Goal: Information Seeking & Learning: Learn about a topic

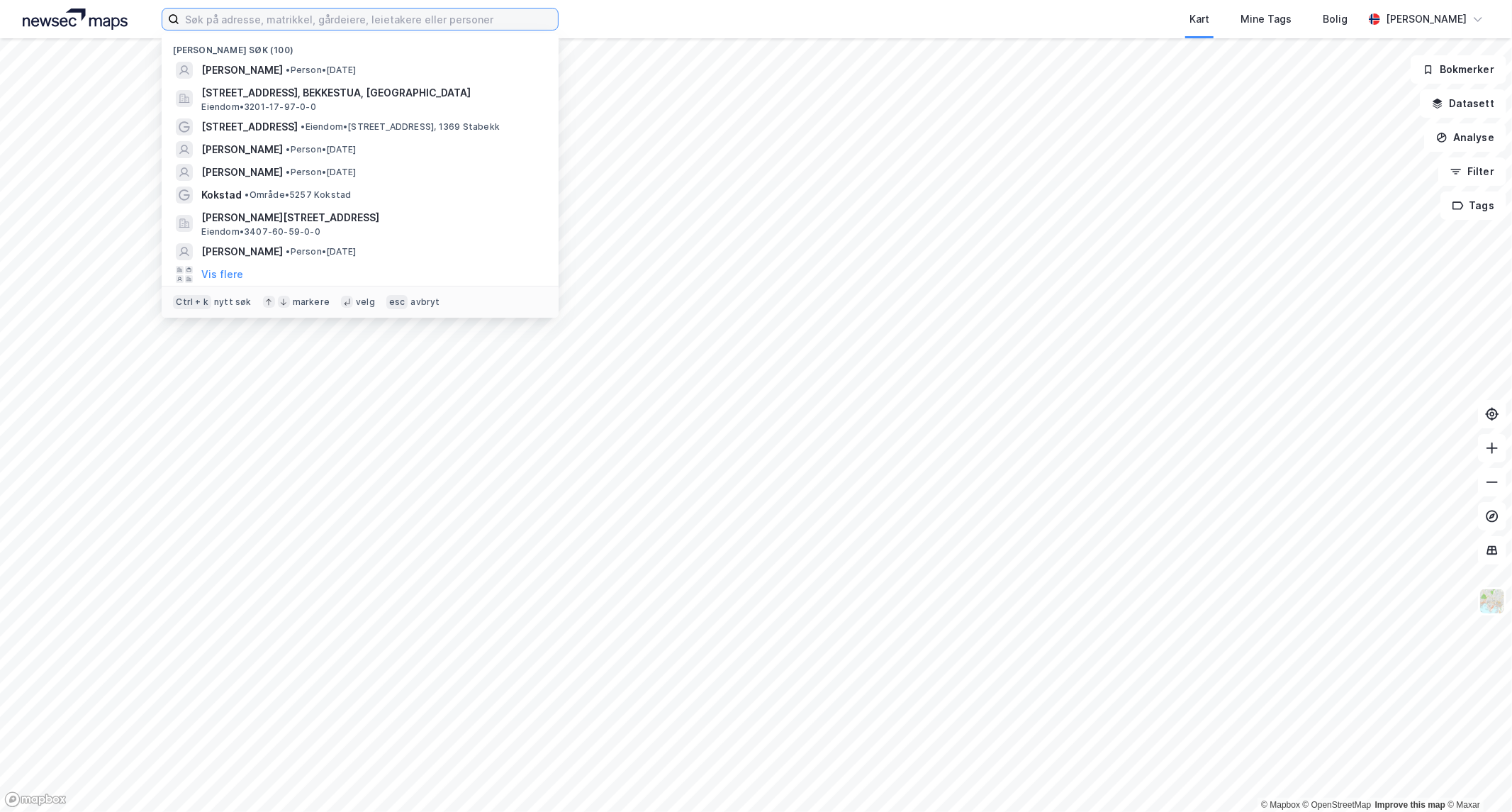
click at [281, 24] on input at bounding box center [368, 19] width 379 height 21
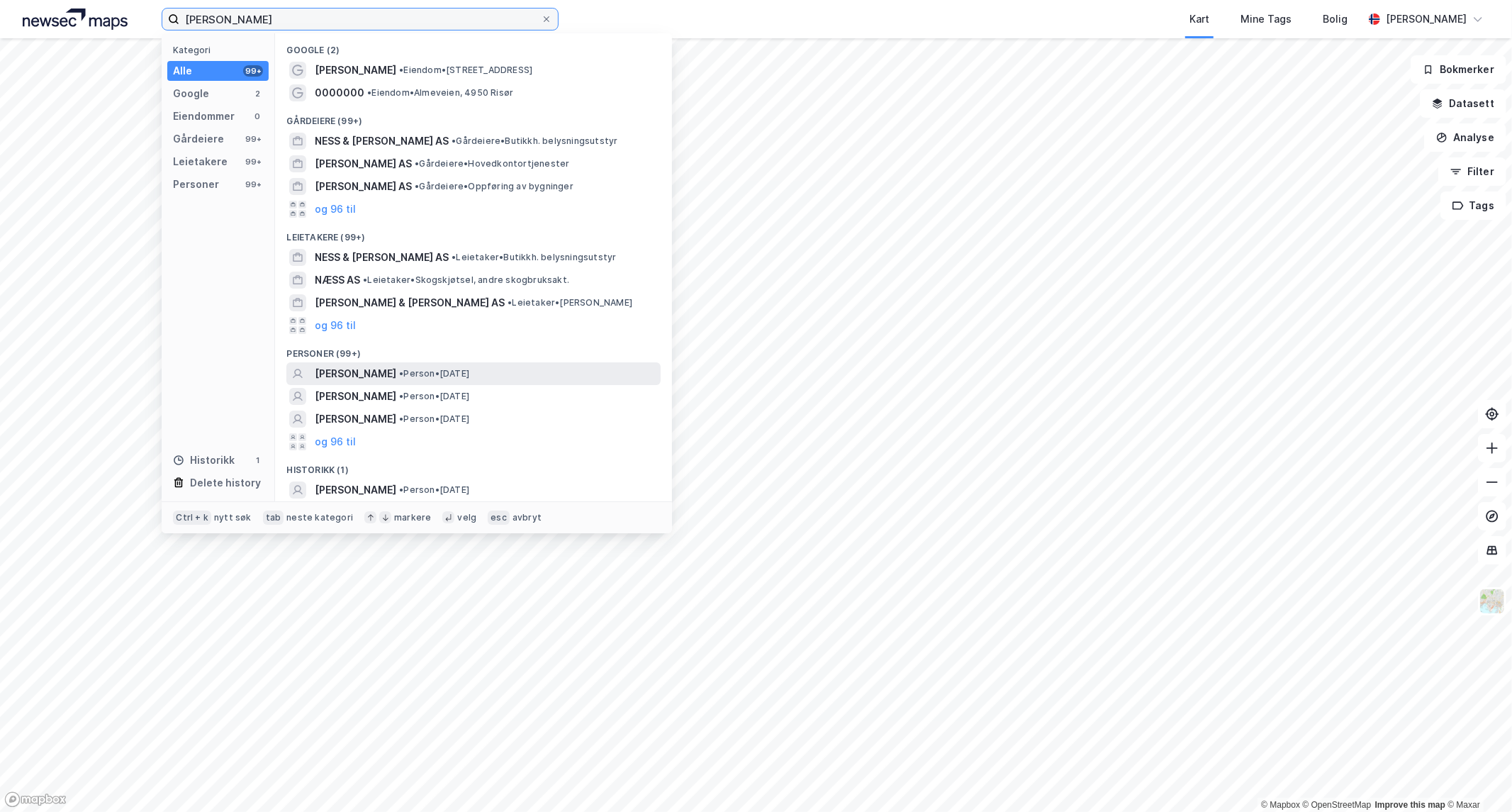
type input "[PERSON_NAME]"
click at [386, 376] on span "[PERSON_NAME]" at bounding box center [355, 373] width 81 height 17
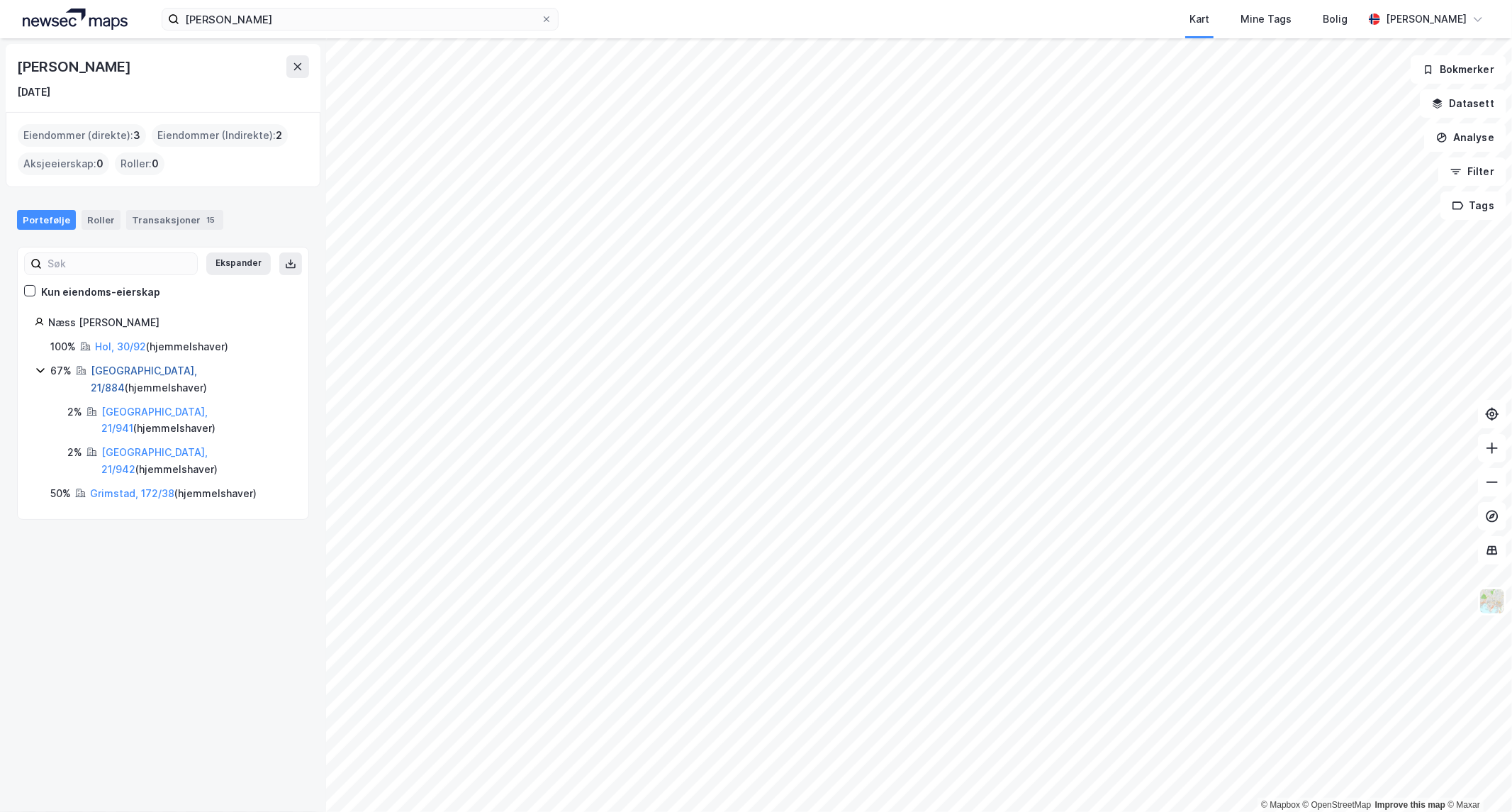
click at [108, 368] on link "[GEOGRAPHIC_DATA], 21/884" at bounding box center [144, 378] width 107 height 29
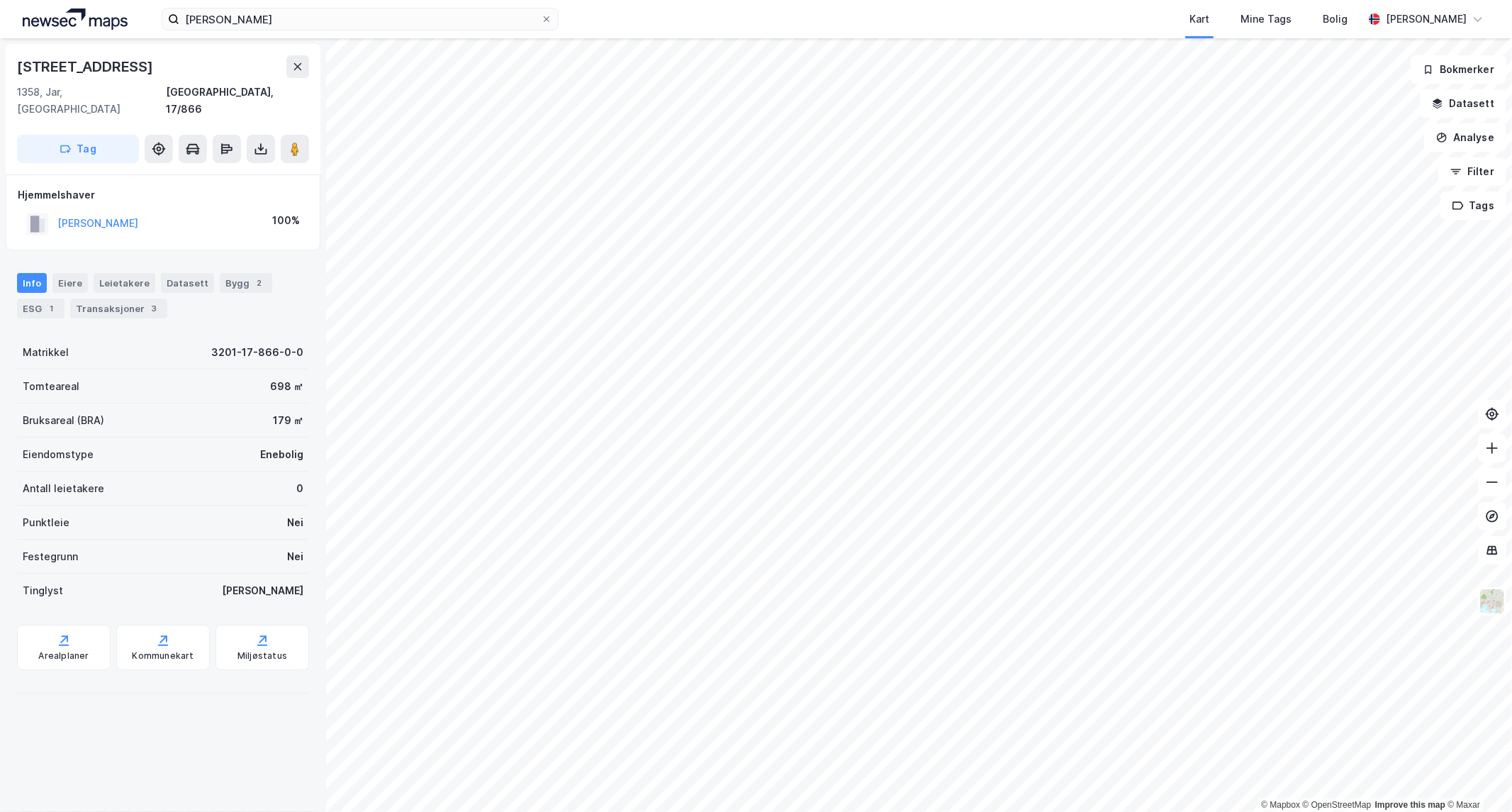
click at [746, 811] on html "[PERSON_NAME] Kart Mine Tags Bolig [PERSON_NAME] © Mapbox © OpenStreetMap Impro…" at bounding box center [756, 406] width 1512 height 812
click at [671, 811] on html "[PERSON_NAME] Kart Mine Tags Bolig [PERSON_NAME] © Mapbox © OpenStreetMap Impro…" at bounding box center [756, 406] width 1512 height 812
click at [594, 811] on html "[PERSON_NAME] Kart Mine Tags Bolig [PERSON_NAME] © Mapbox © OpenStreetMap Impro…" at bounding box center [756, 406] width 1512 height 812
click at [568, 811] on html "[PERSON_NAME] Kart Mine Tags Bolig [PERSON_NAME] © Mapbox © OpenStreetMap Impro…" at bounding box center [756, 406] width 1512 height 812
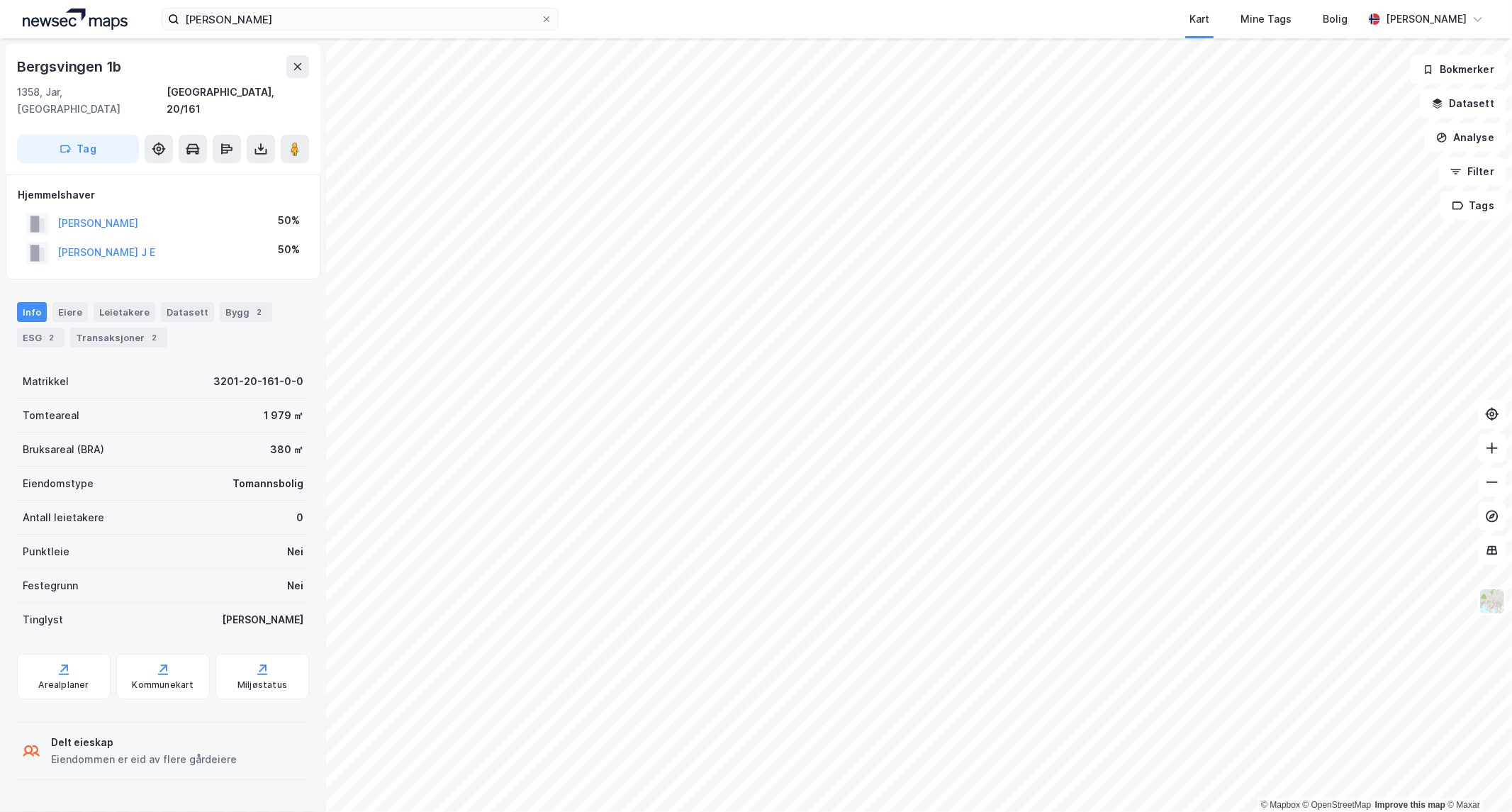
drag, startPoint x: 111, startPoint y: 322, endPoint x: 111, endPoint y: 331, distance: 9.0
click at [111, 327] on div "Transaksjoner 2" at bounding box center [118, 337] width 97 height 20
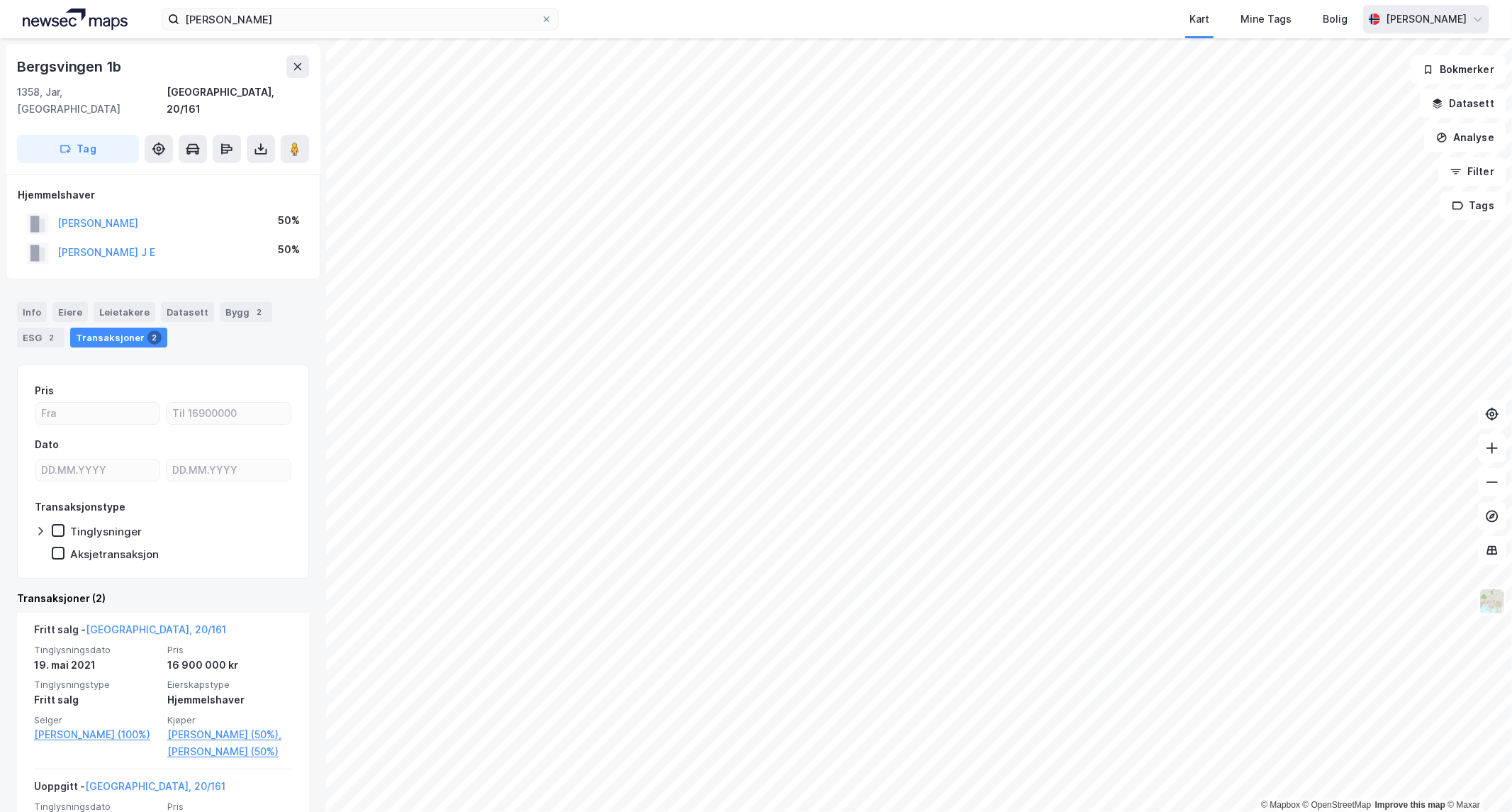
click at [1463, 30] on div "[PERSON_NAME] Kart Mine Tags Bolig [PERSON_NAME] © Mapbox © OpenStreetMap Impro…" at bounding box center [756, 406] width 1512 height 812
click at [1022, 28] on div "[PERSON_NAME] Kart Mine Tags Bolig [PERSON_NAME] © Mapbox © OpenStreetMap Impro…" at bounding box center [756, 406] width 1512 height 812
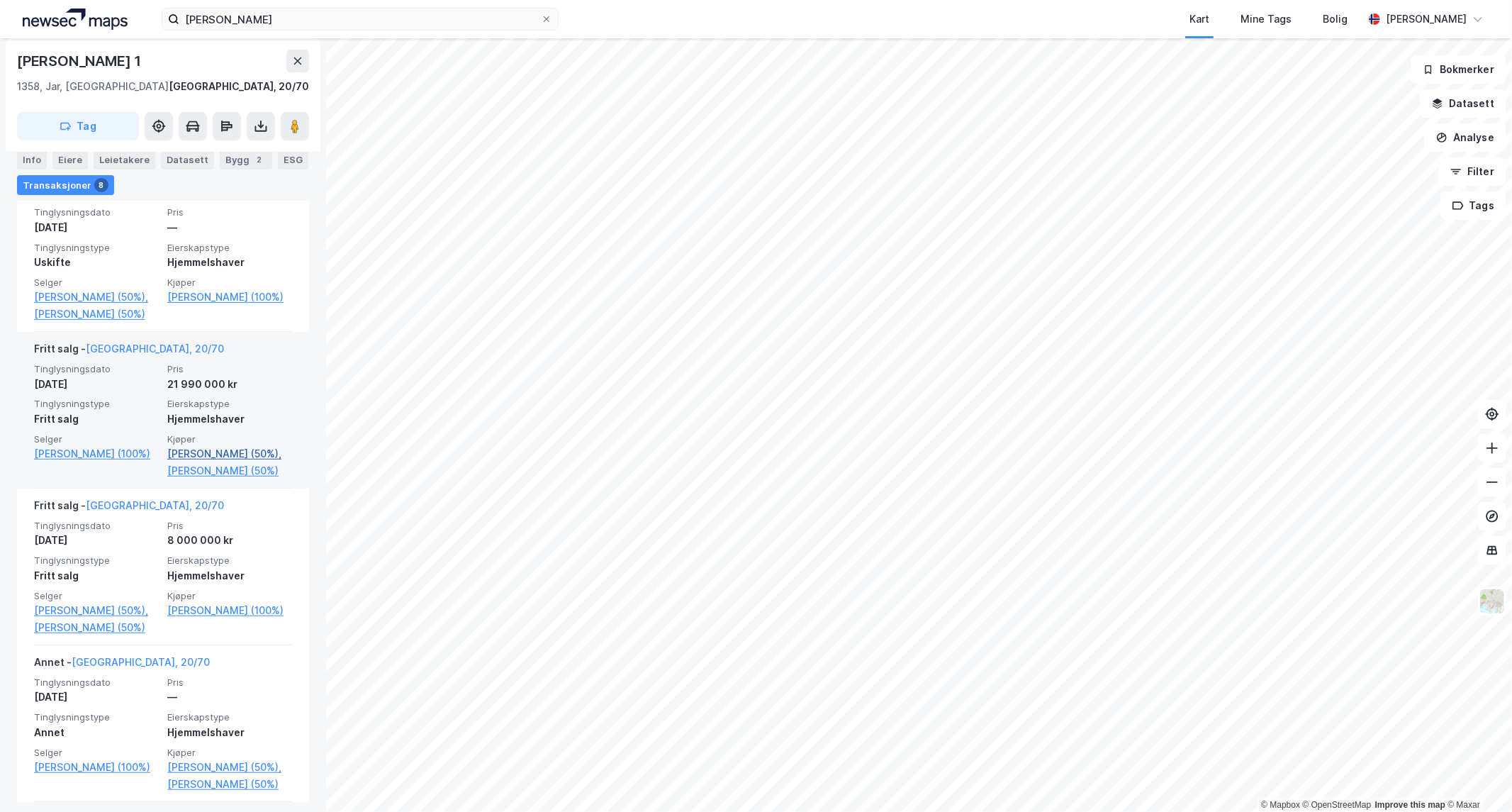
scroll to position [392, 0]
